Goal: Task Accomplishment & Management: Manage account settings

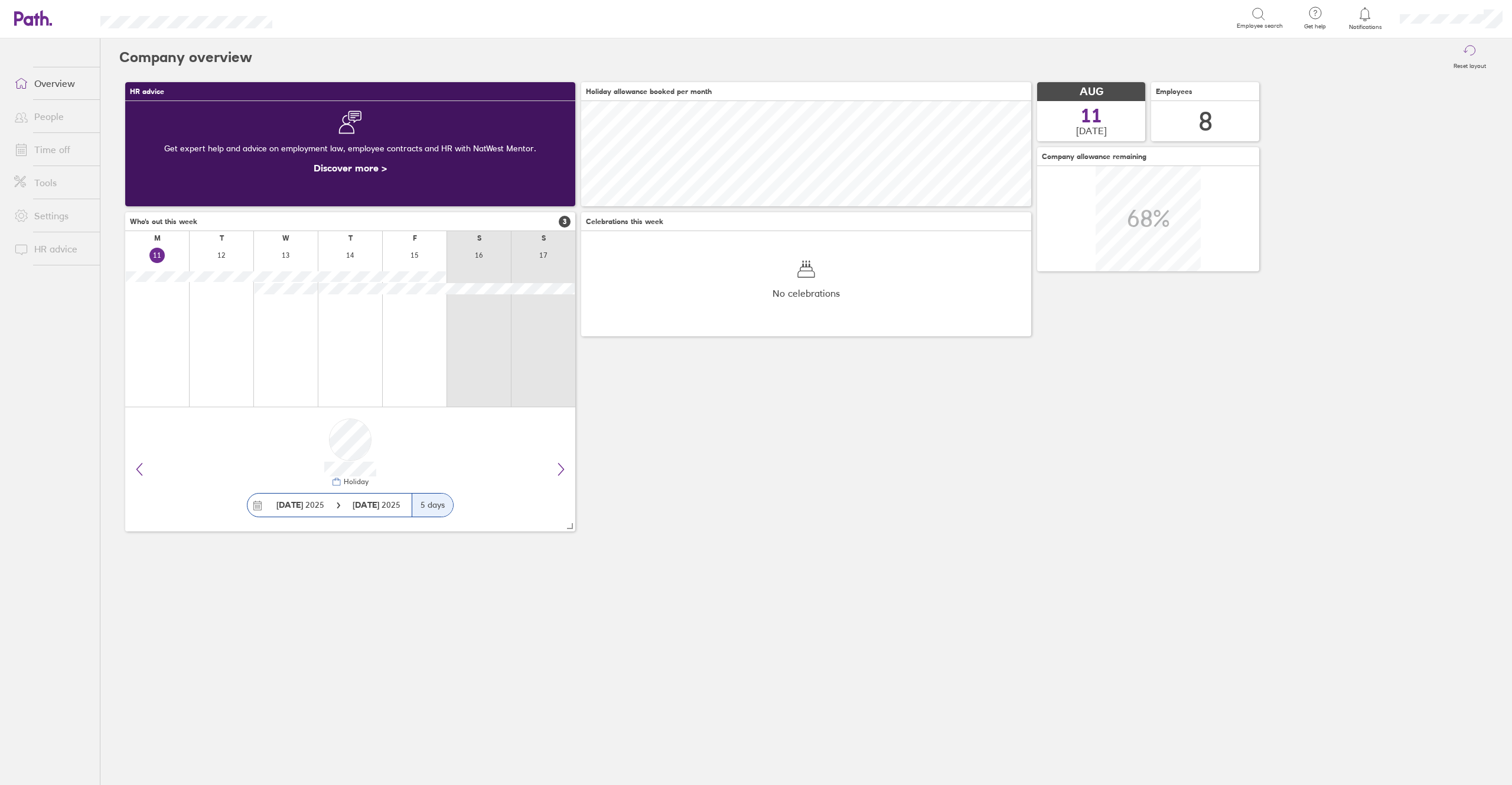
scroll to position [105, 450]
click at [1363, 16] on icon at bounding box center [1364, 14] width 14 height 15
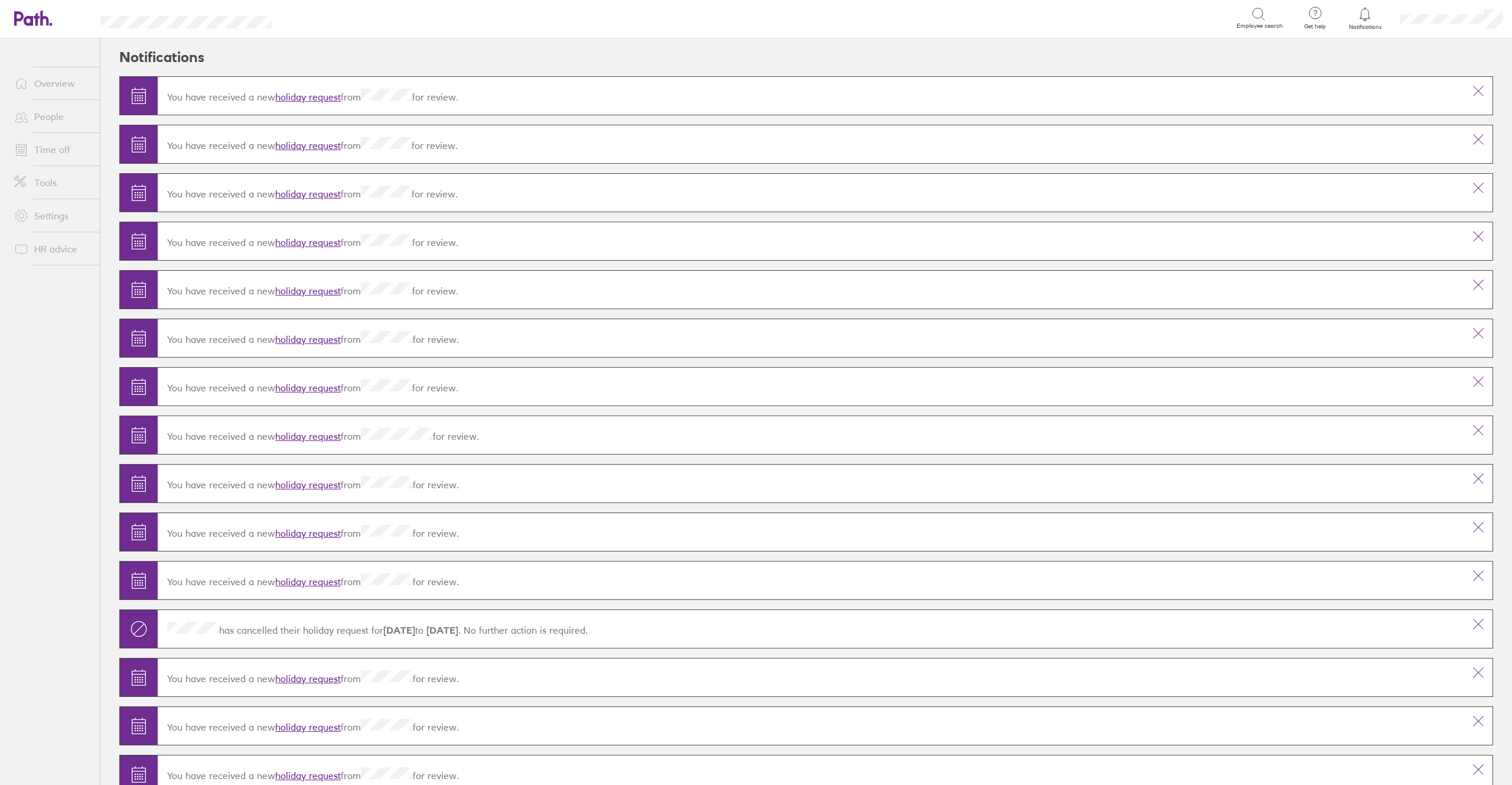
click at [320, 99] on link "holiday request" at bounding box center [308, 97] width 66 height 12
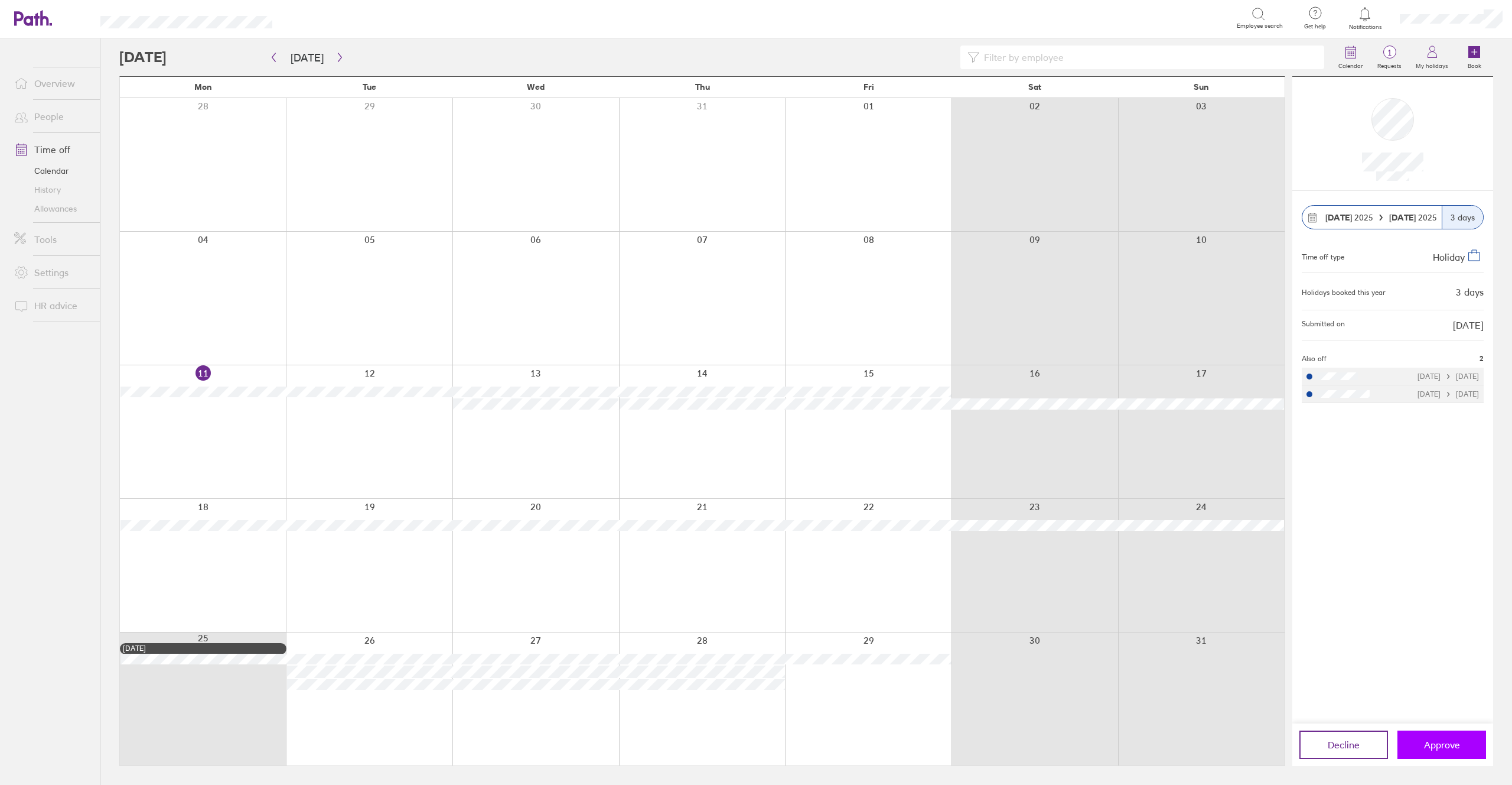
click at [1437, 745] on span "Approve" at bounding box center [1441, 744] width 36 height 11
